Goal: Transaction & Acquisition: Download file/media

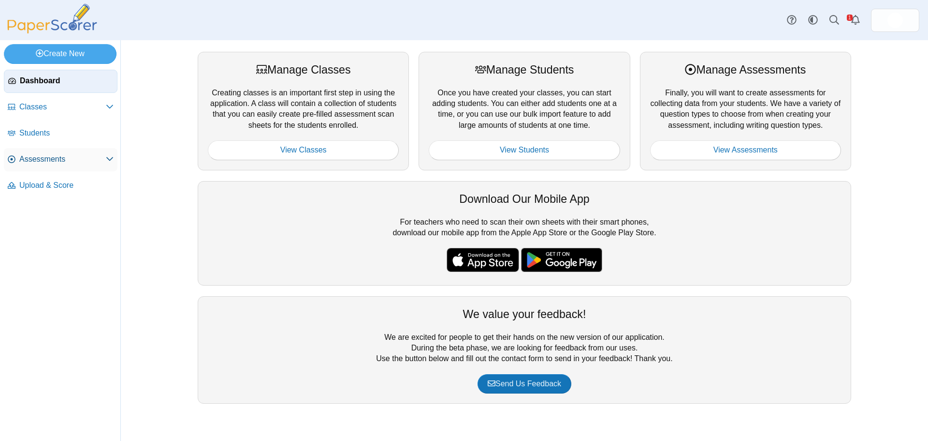
click at [72, 163] on span "Assessments" at bounding box center [62, 159] width 87 height 11
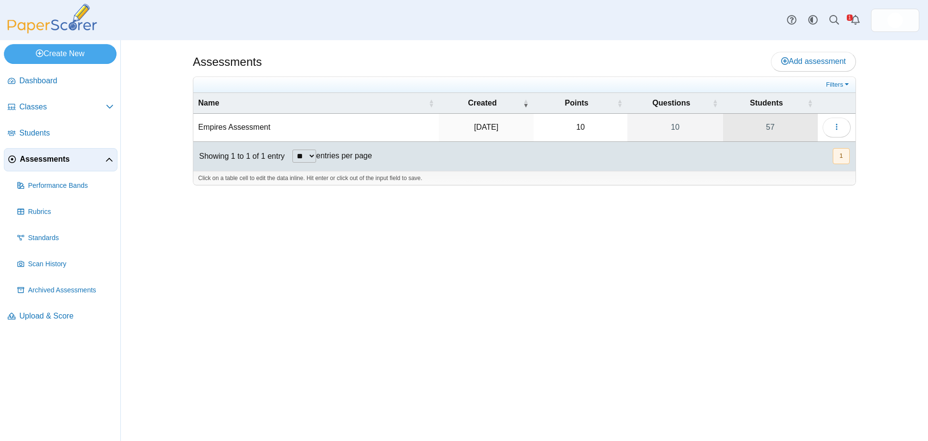
click at [774, 132] on link "57" at bounding box center [770, 127] width 95 height 27
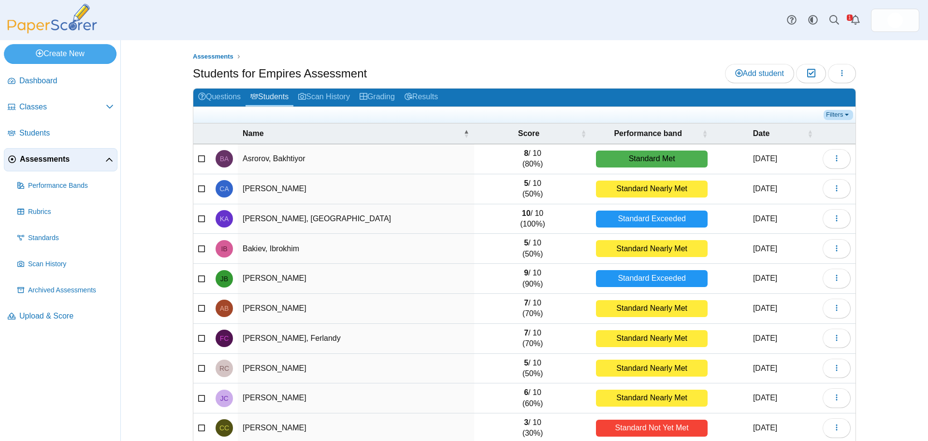
click at [842, 116] on link "Filters" at bounding box center [838, 115] width 29 height 10
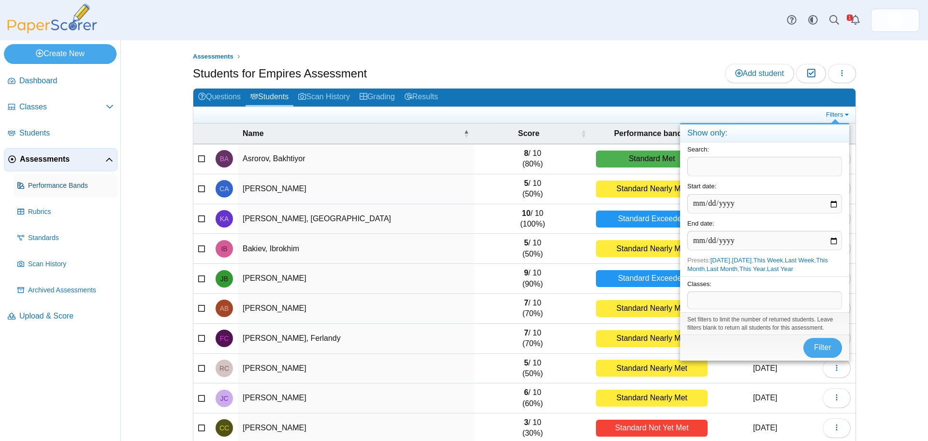
click at [51, 194] on link "Performance Bands" at bounding box center [66, 185] width 104 height 23
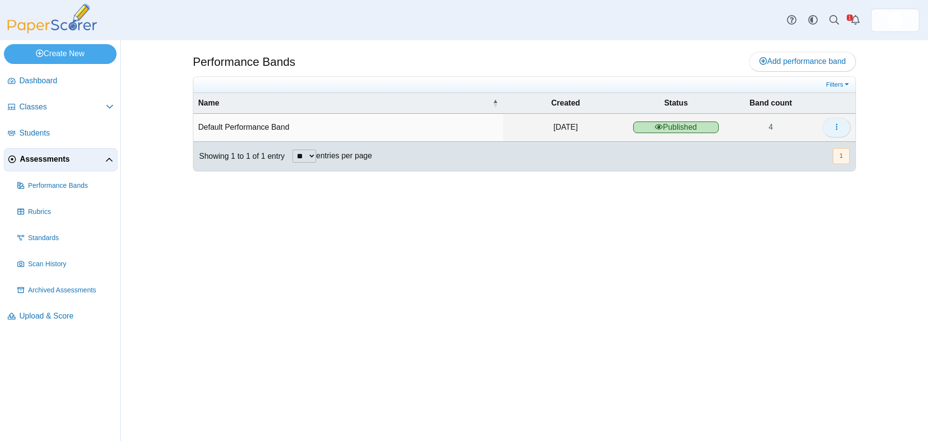
click at [833, 127] on icon "button" at bounding box center [837, 127] width 8 height 8
click at [63, 167] on link "Assessments" at bounding box center [61, 159] width 114 height 23
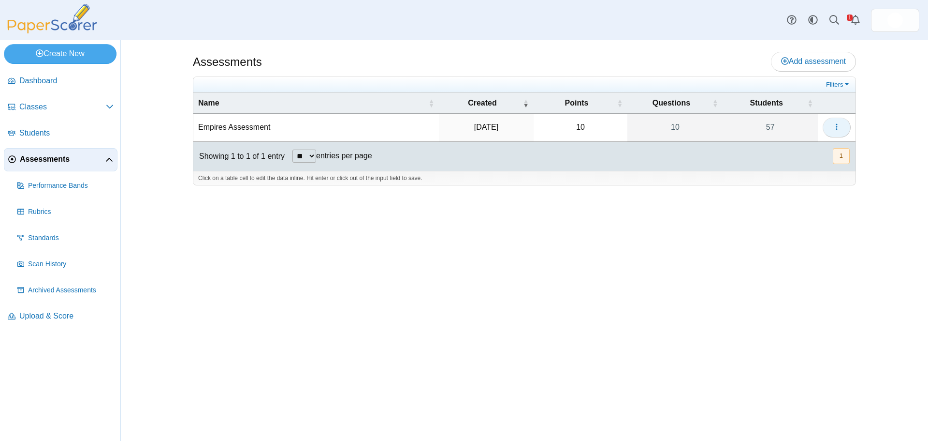
click at [839, 132] on button "button" at bounding box center [837, 127] width 28 height 19
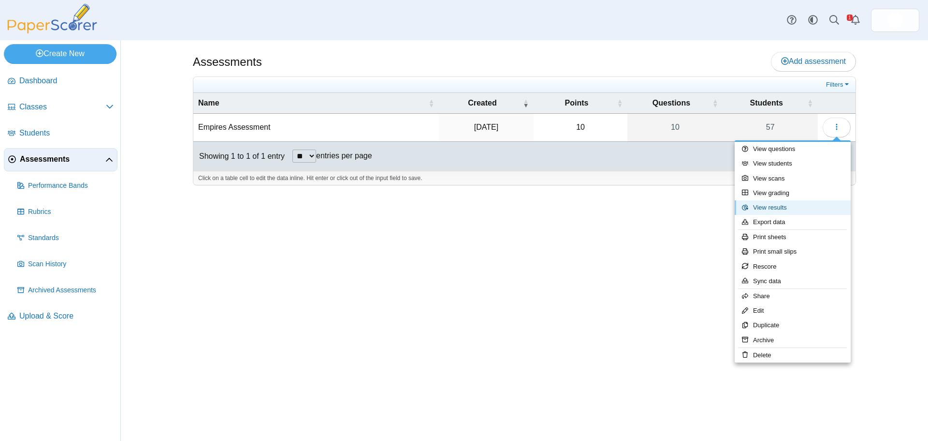
click at [808, 203] on link "View results" at bounding box center [793, 207] width 116 height 15
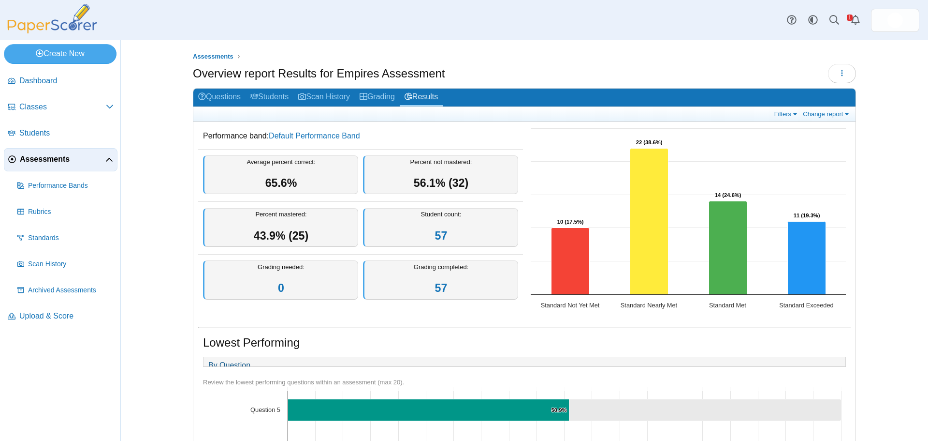
click at [791, 64] on div "Overview report Results for Empires Assessment Loading…" at bounding box center [524, 75] width 663 height 22
click at [794, 115] on link "Filters" at bounding box center [786, 114] width 29 height 8
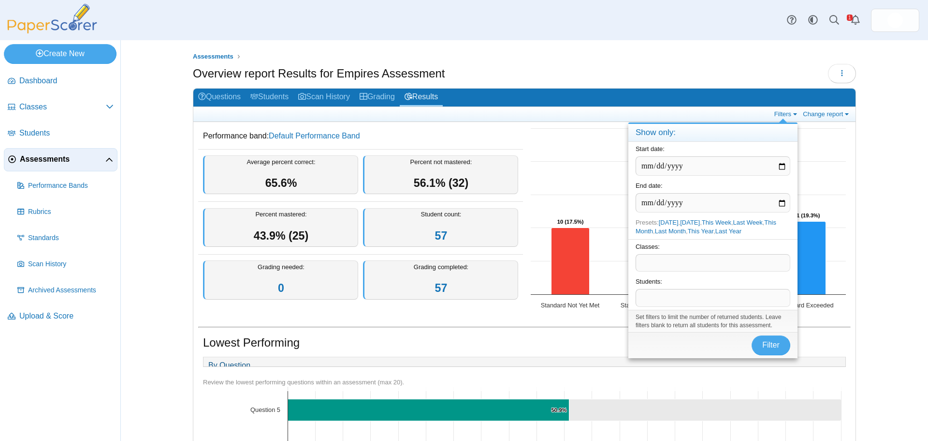
click at [761, 263] on span at bounding box center [713, 262] width 154 height 16
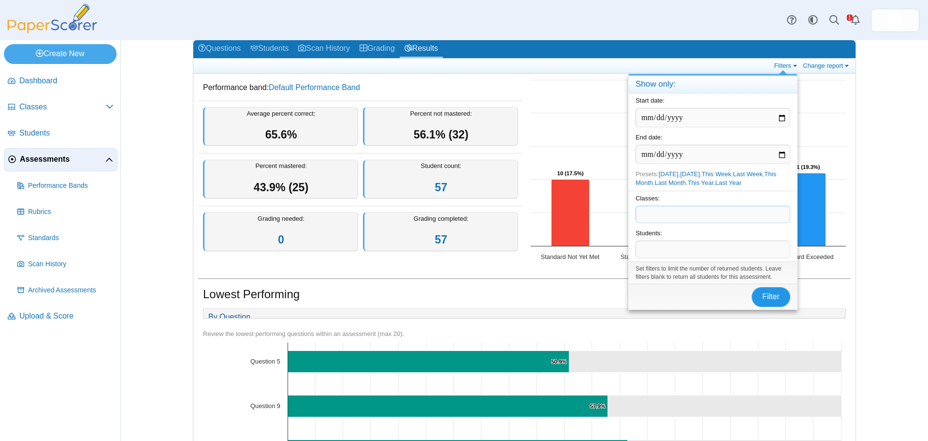
click at [765, 292] on span "Filter" at bounding box center [771, 296] width 17 height 8
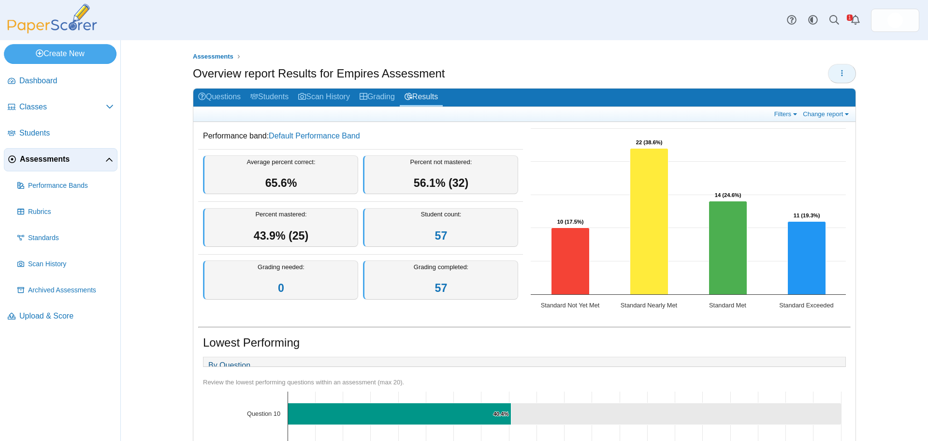
click at [838, 74] on icon "button" at bounding box center [842, 73] width 8 height 8
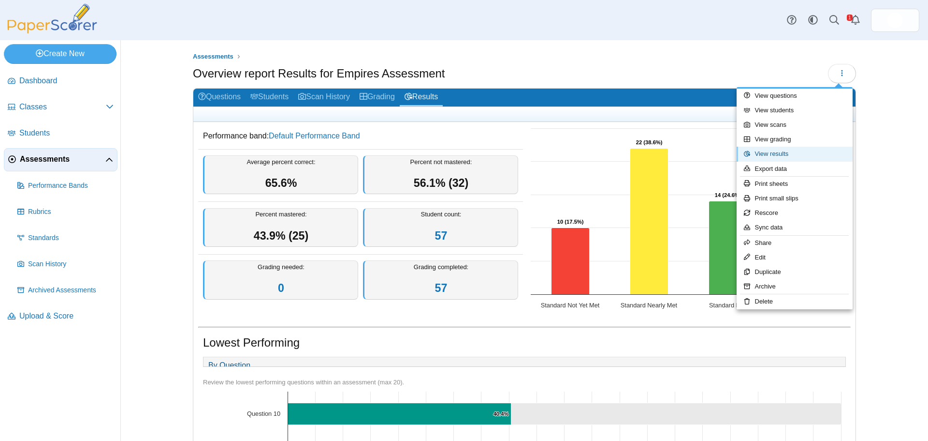
click at [822, 152] on link "View results" at bounding box center [795, 154] width 116 height 15
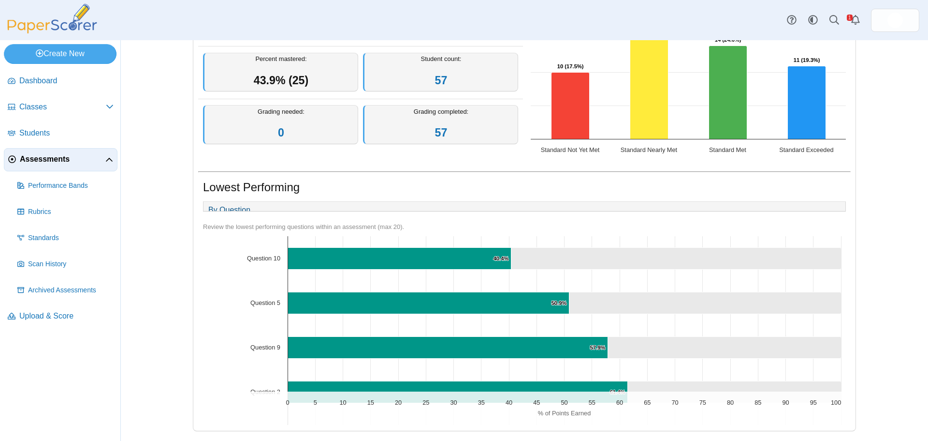
scroll to position [65, 0]
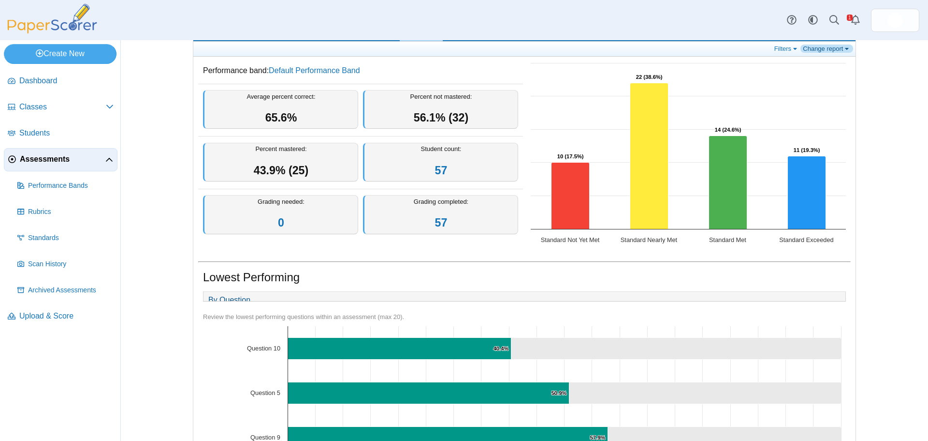
click at [840, 49] on link "Change report" at bounding box center [827, 48] width 53 height 8
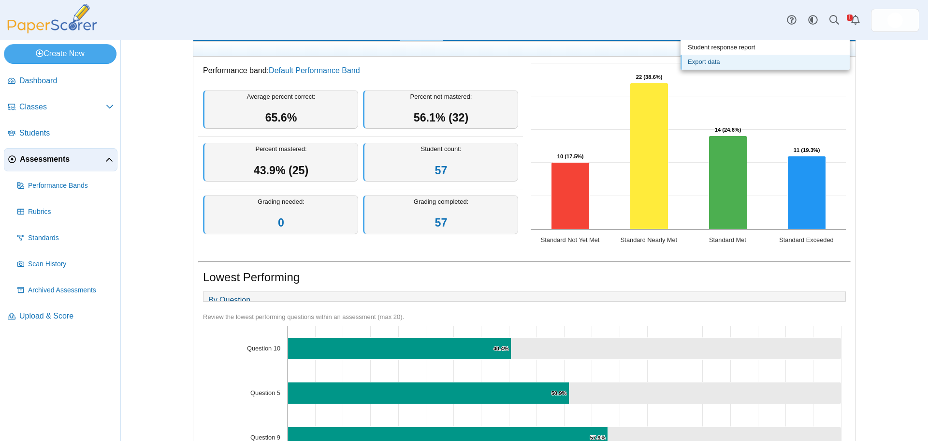
click at [834, 61] on link "Export data" at bounding box center [765, 62] width 169 height 15
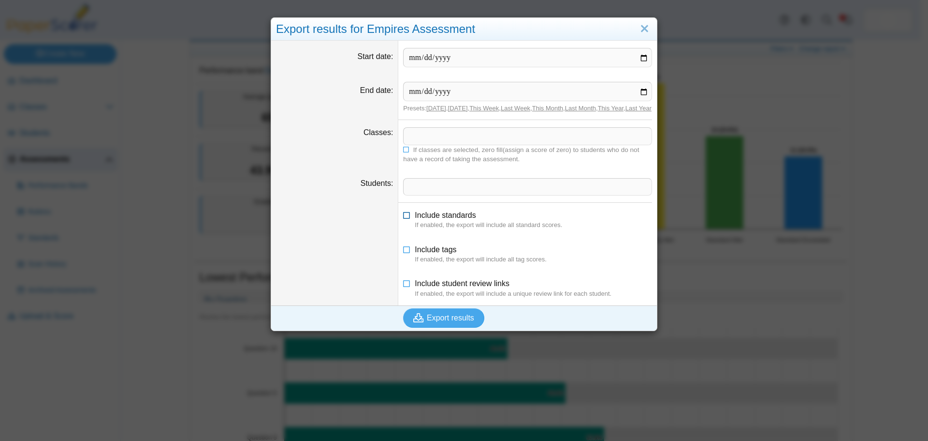
click at [435, 219] on span "Include standards" at bounding box center [445, 215] width 61 height 8
click at [431, 253] on span "Include tags" at bounding box center [436, 249] width 42 height 8
click at [443, 287] on span "Include student review links" at bounding box center [462, 283] width 95 height 8
click at [440, 322] on span "Export results" at bounding box center [450, 317] width 47 height 8
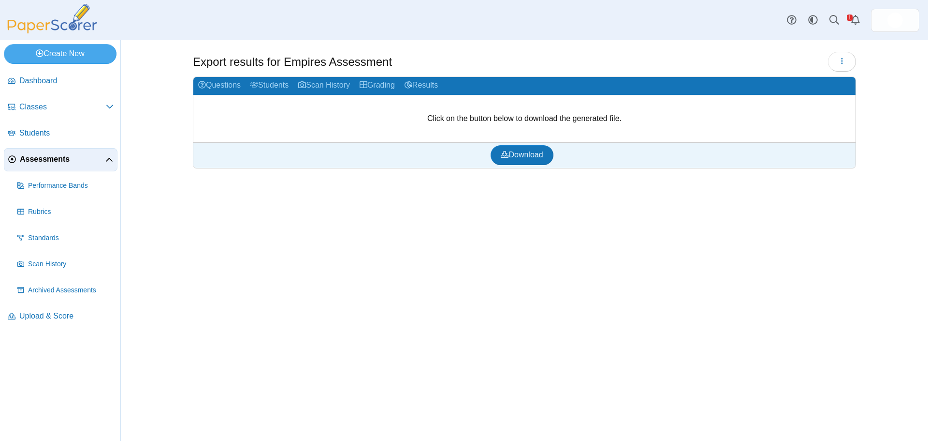
drag, startPoint x: 563, startPoint y: 162, endPoint x: 550, endPoint y: 157, distance: 14.5
click at [562, 162] on div "Download" at bounding box center [522, 154] width 658 height 25
click at [548, 156] on link "Download" at bounding box center [522, 154] width 62 height 19
click at [59, 246] on link "Standards" at bounding box center [66, 237] width 104 height 23
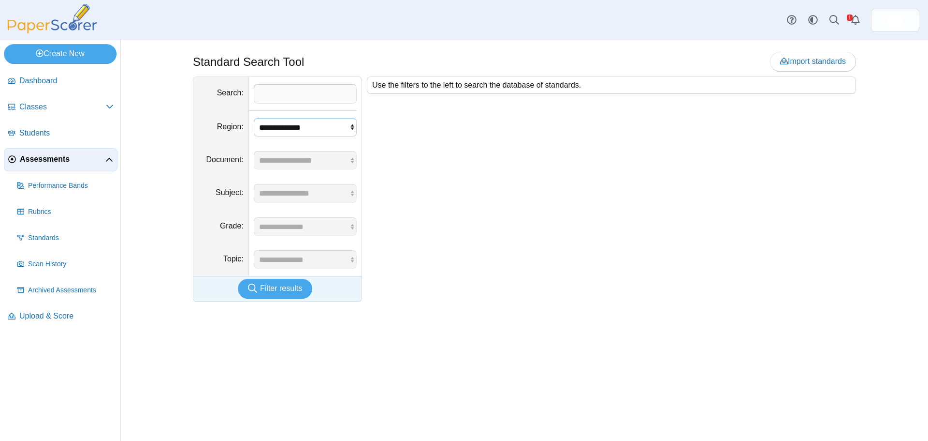
click at [260, 128] on select "**********" at bounding box center [305, 127] width 103 height 18
select select "*"
click at [254, 118] on select "**********" at bounding box center [305, 127] width 103 height 18
click at [288, 162] on select "**********" at bounding box center [305, 160] width 103 height 18
select select "*"
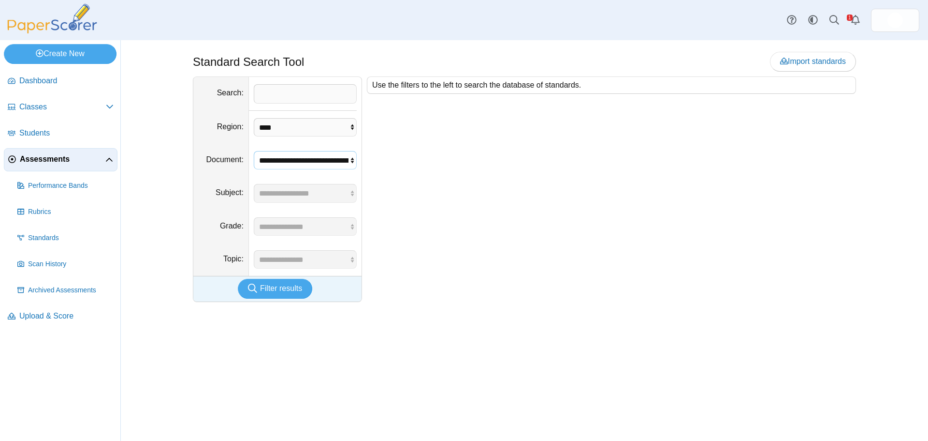
click at [254, 151] on select "**********" at bounding box center [305, 160] width 103 height 18
click at [302, 195] on select "**********" at bounding box center [305, 193] width 103 height 18
select select "*"
click at [254, 184] on select "**********" at bounding box center [305, 193] width 103 height 18
click at [297, 234] on select "**********" at bounding box center [305, 226] width 103 height 18
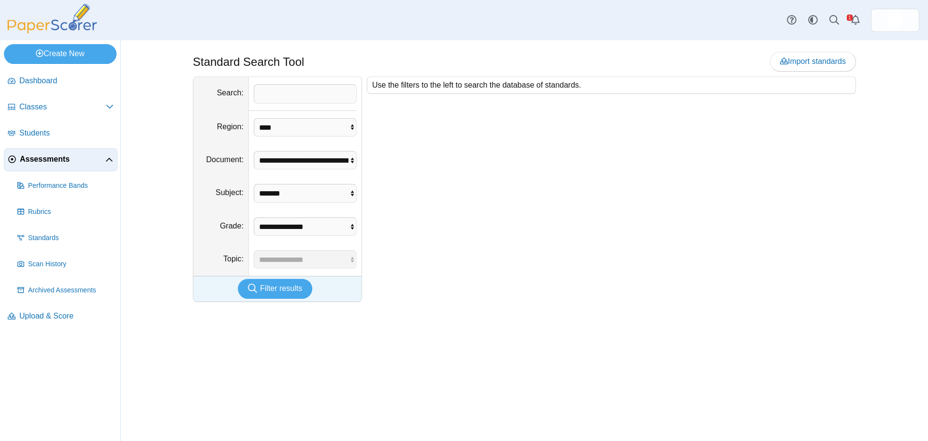
click at [705, 183] on div "Use the filters to the left to search the database of standards." at bounding box center [609, 188] width 494 height 225
click at [858, 18] on use "Alerts" at bounding box center [856, 20] width 9 height 10
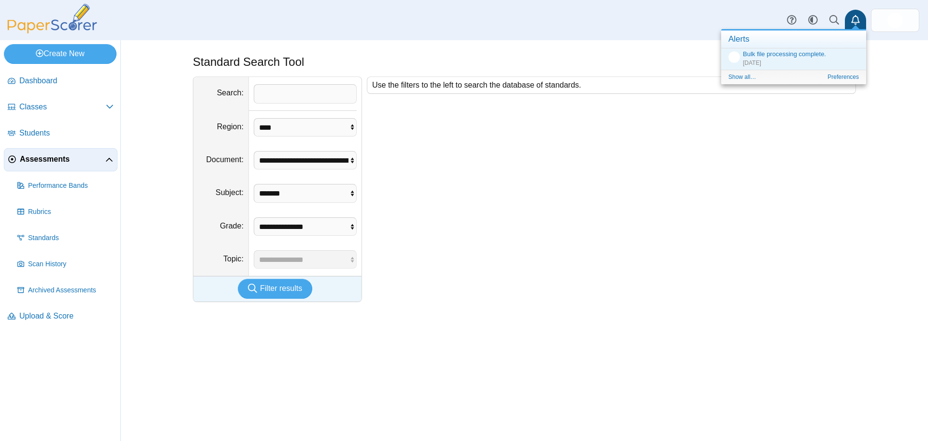
click at [59, 33] on picture at bounding box center [52, 31] width 97 height 8
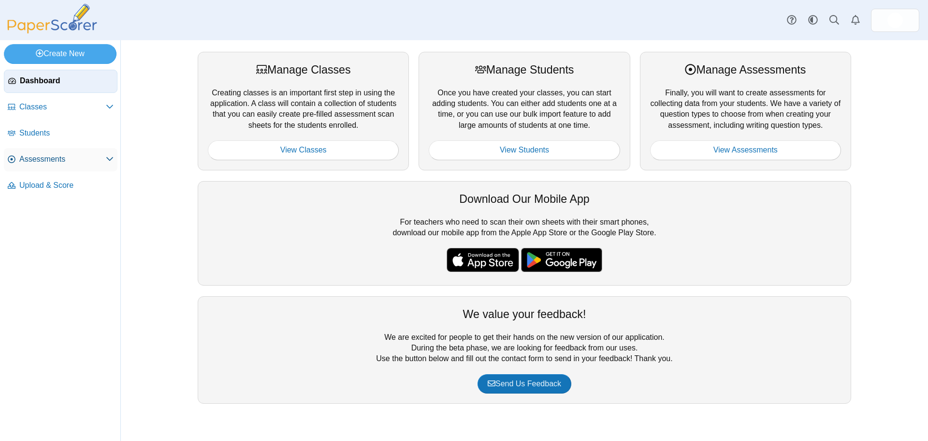
click at [67, 166] on link "Assessments" at bounding box center [61, 159] width 114 height 23
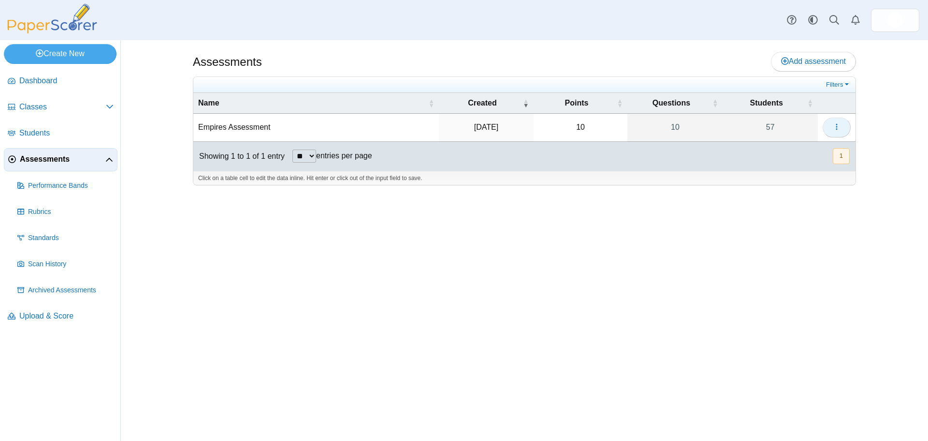
click at [843, 125] on button "button" at bounding box center [837, 127] width 28 height 19
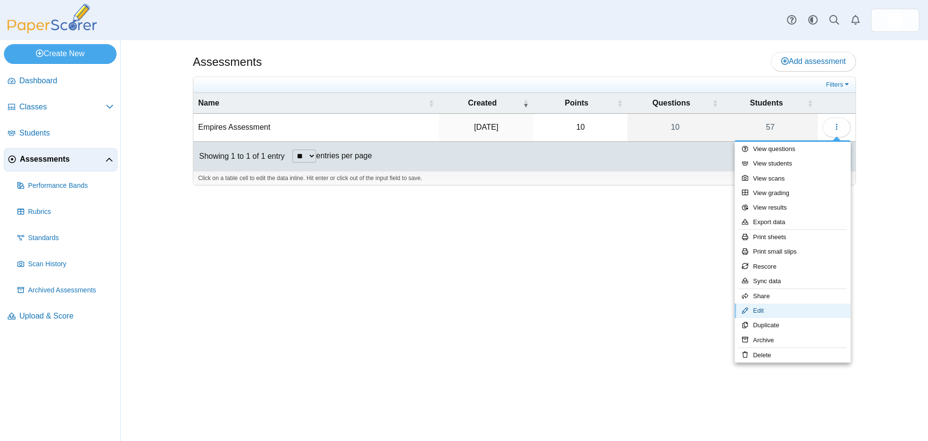
click at [810, 304] on link "Edit" at bounding box center [793, 310] width 116 height 15
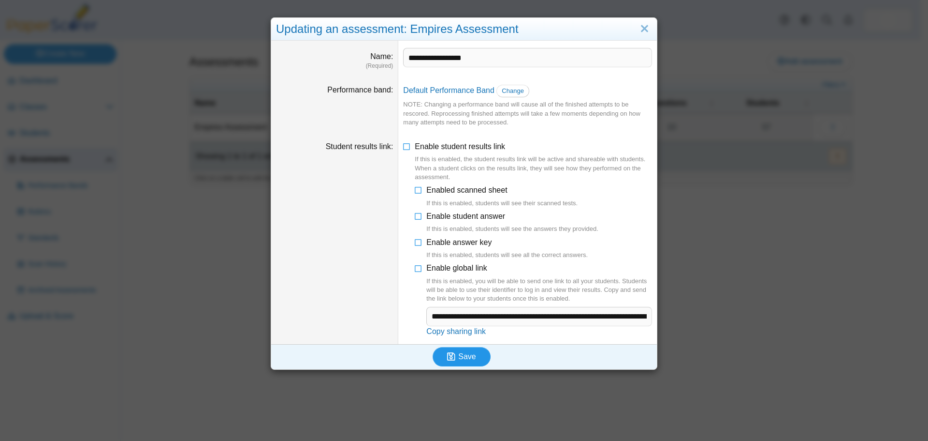
click at [446, 367] on div "Save" at bounding box center [461, 356] width 381 height 25
click at [449, 360] on icon "submit" at bounding box center [451, 356] width 8 height 9
